Goal: Navigation & Orientation: Find specific page/section

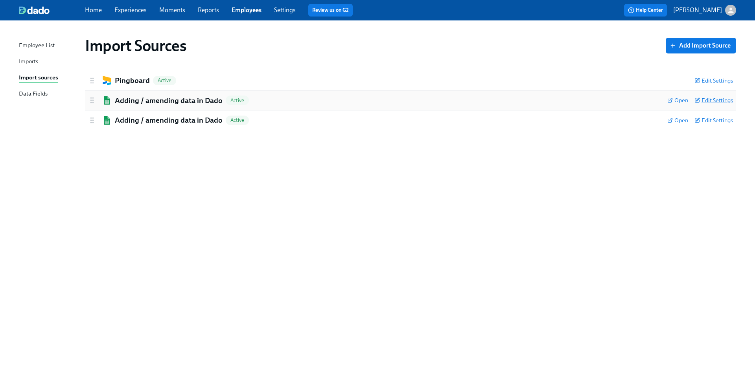
click at [721, 101] on span "Edit Settings" at bounding box center [714, 100] width 39 height 8
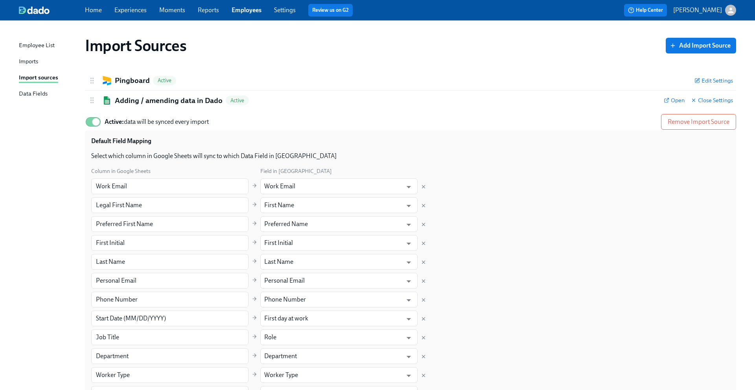
click at [34, 59] on div "Imports" at bounding box center [28, 62] width 19 height 10
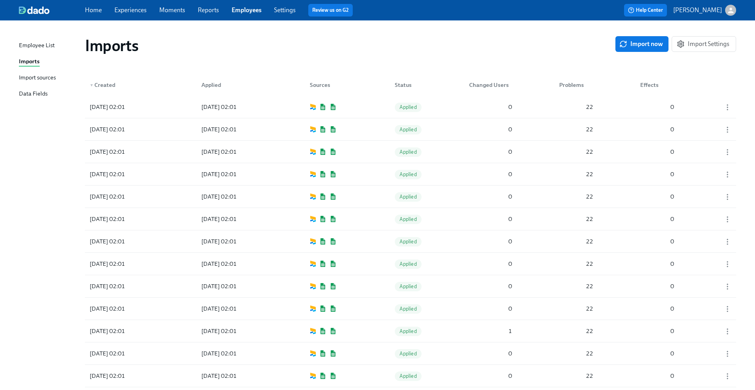
click at [31, 77] on div "Import sources" at bounding box center [37, 78] width 37 height 10
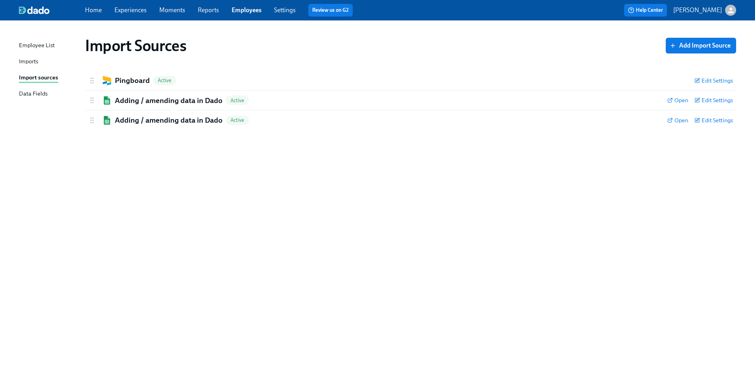
click at [31, 63] on div "Imports" at bounding box center [28, 62] width 19 height 10
